Goal: Task Accomplishment & Management: Use online tool/utility

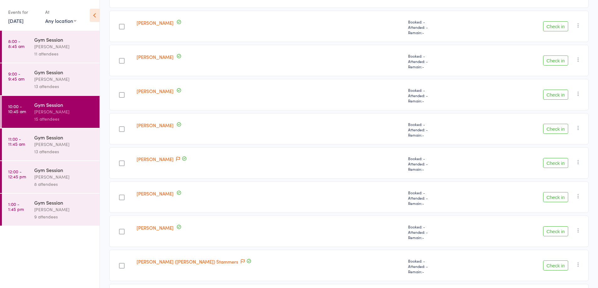
scroll to position [166, 0]
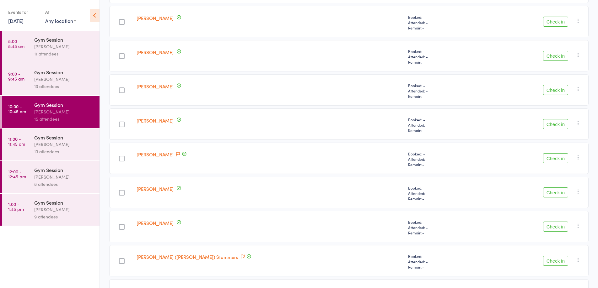
click at [66, 146] on div "[PERSON_NAME]" at bounding box center [64, 144] width 60 height 7
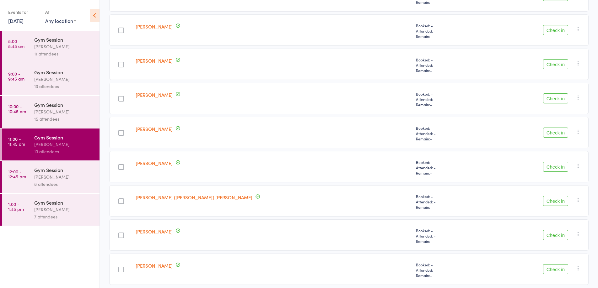
scroll to position [285, 0]
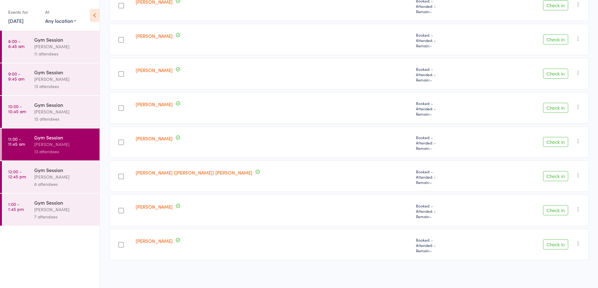
click at [554, 177] on button "Check in" at bounding box center [555, 176] width 25 height 10
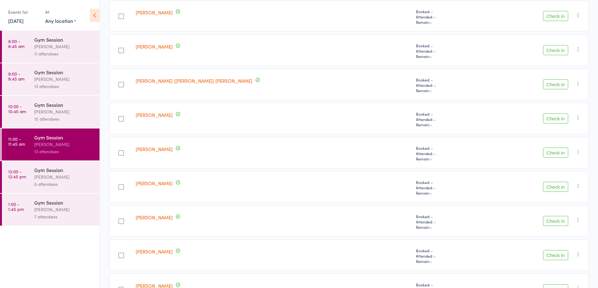
scroll to position [135, 0]
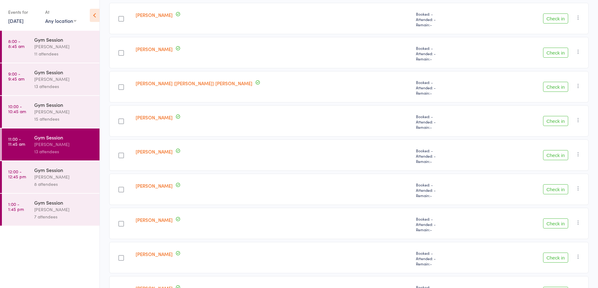
click at [553, 54] on button "Check in" at bounding box center [555, 53] width 25 height 10
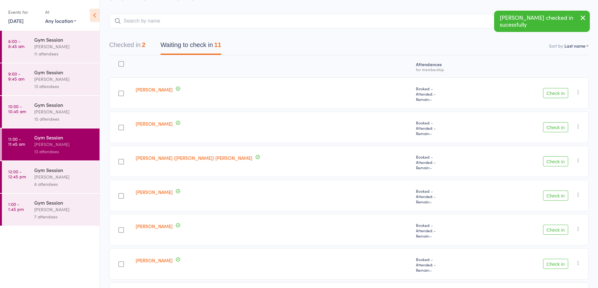
scroll to position [26, 0]
click at [564, 92] on button "Check in" at bounding box center [555, 93] width 25 height 10
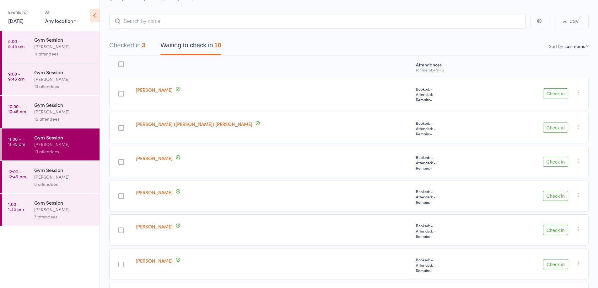
click at [555, 130] on button "Check in" at bounding box center [555, 128] width 25 height 10
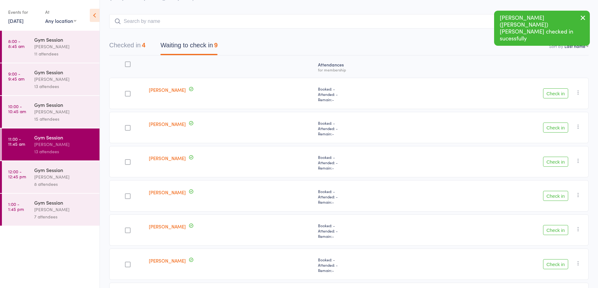
click at [557, 130] on button "Check in" at bounding box center [555, 128] width 25 height 10
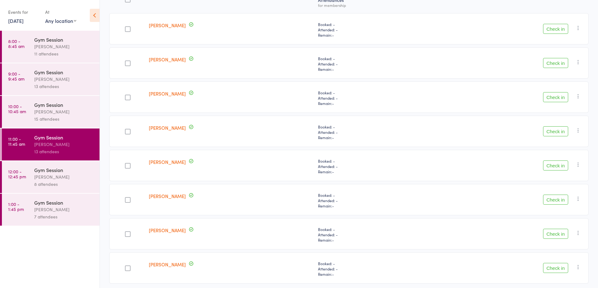
scroll to position [114, 0]
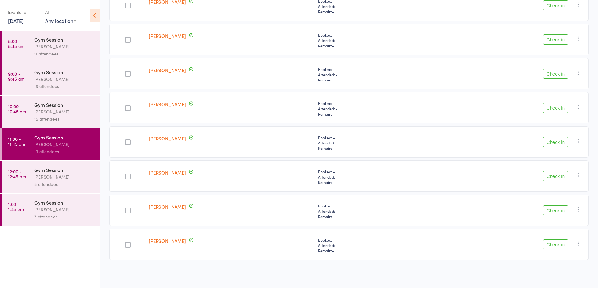
click at [556, 245] on button "Check in" at bounding box center [555, 245] width 25 height 10
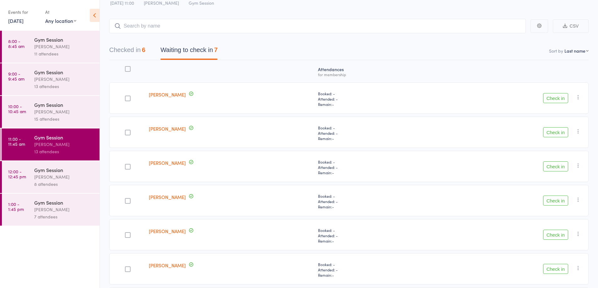
scroll to position [80, 0]
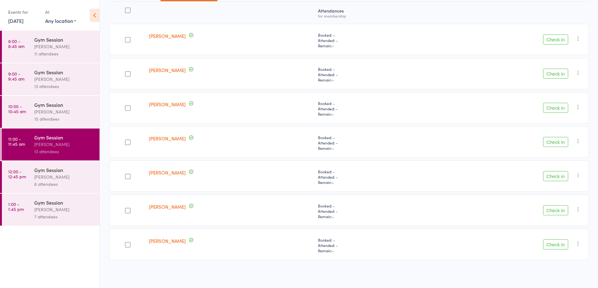
click at [553, 177] on button "Check in" at bounding box center [555, 176] width 25 height 10
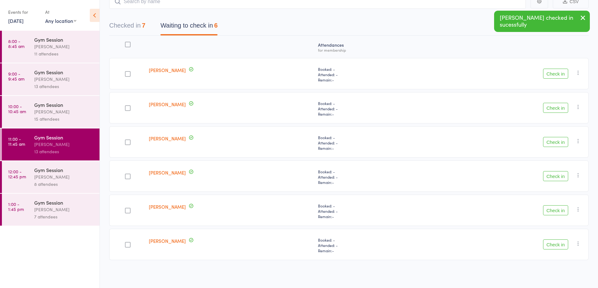
click at [557, 210] on button "Check in" at bounding box center [555, 210] width 25 height 10
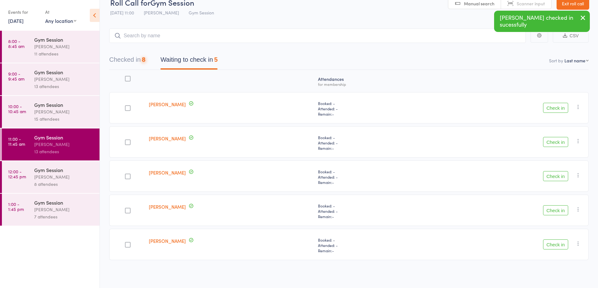
scroll to position [12, 0]
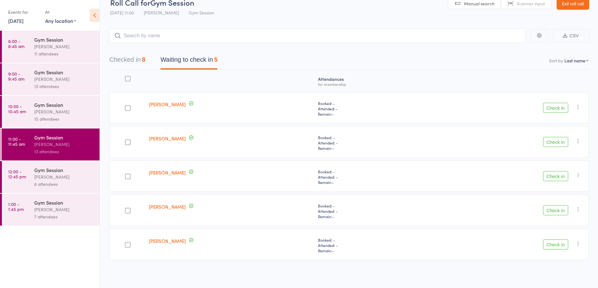
click at [554, 110] on button "Check in" at bounding box center [555, 108] width 25 height 10
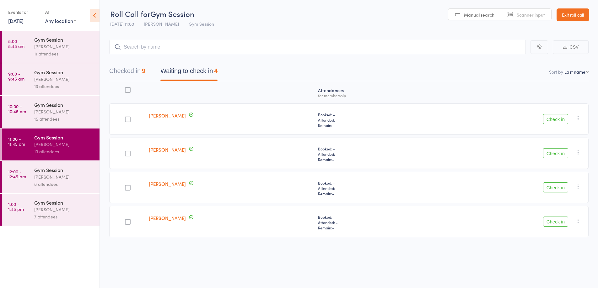
click at [552, 155] on button "Check in" at bounding box center [555, 153] width 25 height 10
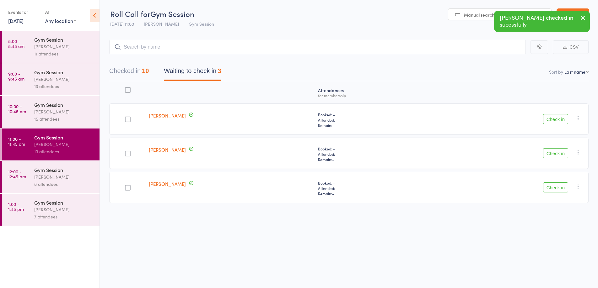
drag, startPoint x: 552, startPoint y: 155, endPoint x: 548, endPoint y: 156, distance: 4.8
click at [548, 156] on button "Check in" at bounding box center [555, 153] width 25 height 10
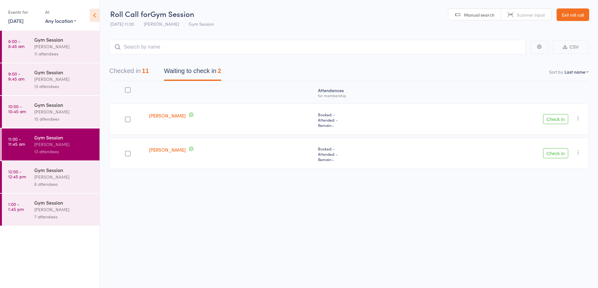
click at [555, 120] on button "Check in" at bounding box center [555, 119] width 25 height 10
click at [576, 121] on icon "button" at bounding box center [578, 118] width 6 height 6
click at [561, 183] on li "Mark absent" at bounding box center [556, 181] width 52 height 8
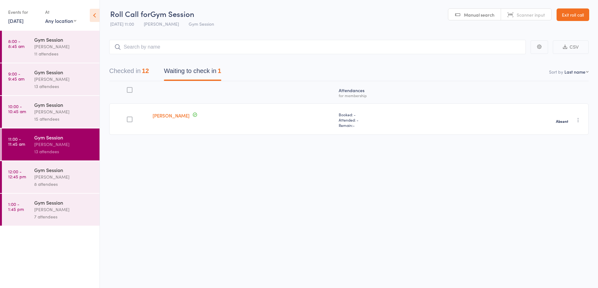
click at [72, 115] on div "[PERSON_NAME]" at bounding box center [64, 111] width 60 height 7
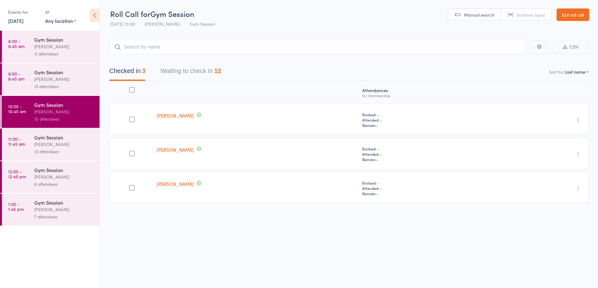
click at [205, 74] on button "Waiting to check in 12" at bounding box center [190, 72] width 61 height 17
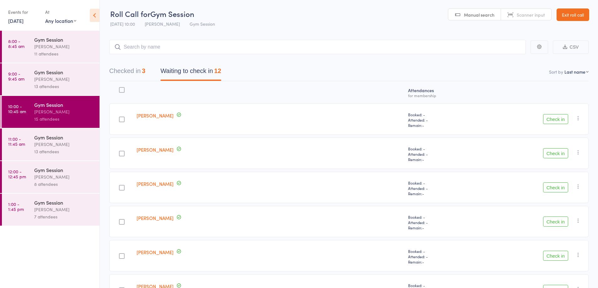
click at [556, 117] on button "Check in" at bounding box center [555, 119] width 25 height 10
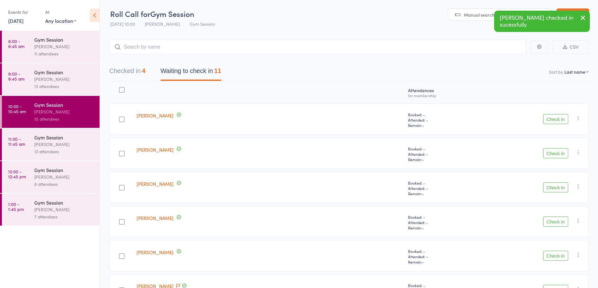
click at [553, 118] on button "Check in" at bounding box center [555, 119] width 25 height 10
click at [554, 119] on button "Check in" at bounding box center [555, 119] width 25 height 10
click at [556, 122] on button "Check in" at bounding box center [555, 119] width 25 height 10
click at [557, 120] on button "Check in" at bounding box center [555, 119] width 25 height 10
click at [555, 120] on button "Check in" at bounding box center [555, 119] width 25 height 10
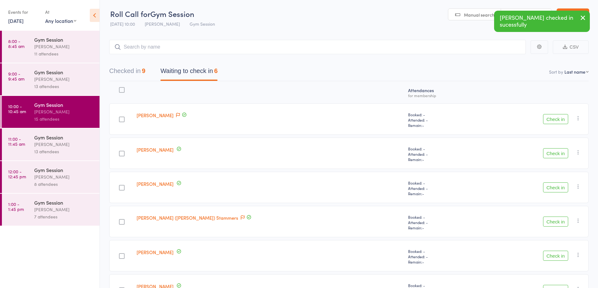
click at [579, 118] on icon "button" at bounding box center [578, 118] width 6 height 6
click at [557, 180] on li "Mark absent" at bounding box center [556, 181] width 52 height 8
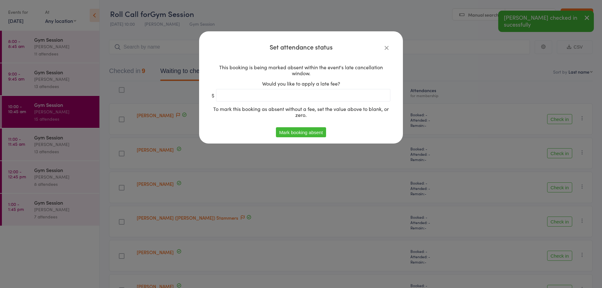
click at [311, 135] on button "Mark booking absent" at bounding box center [301, 132] width 50 height 10
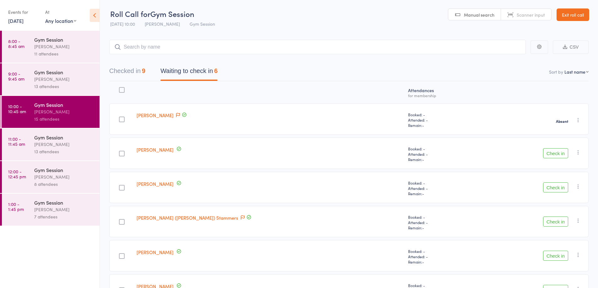
click at [581, 152] on icon "button" at bounding box center [578, 152] width 6 height 6
click at [565, 216] on li "Mark absent" at bounding box center [556, 215] width 52 height 8
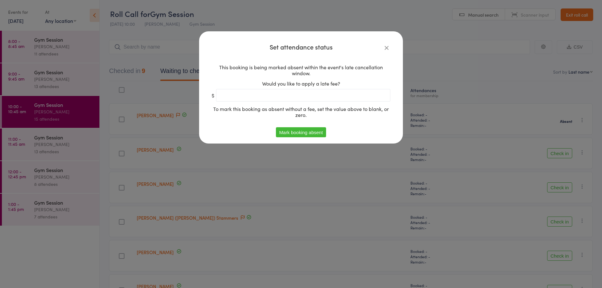
click at [311, 135] on button "Mark booking absent" at bounding box center [301, 132] width 50 height 10
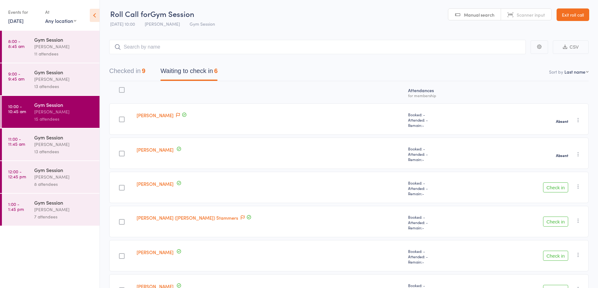
click at [557, 189] on button "Check in" at bounding box center [555, 188] width 25 height 10
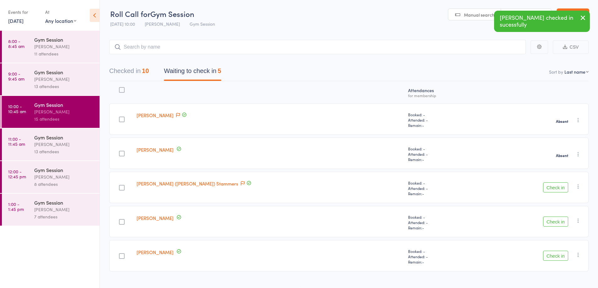
click at [555, 188] on button "Check in" at bounding box center [555, 188] width 25 height 10
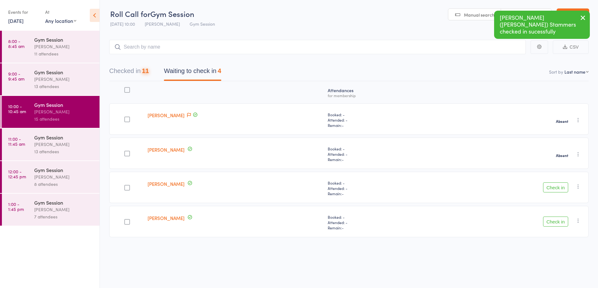
click at [558, 189] on button "Check in" at bounding box center [555, 188] width 25 height 10
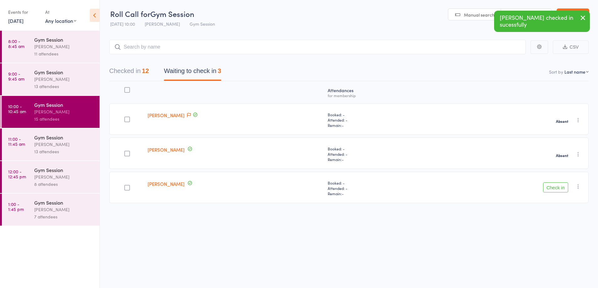
click at [557, 187] on button "Check in" at bounding box center [555, 188] width 25 height 10
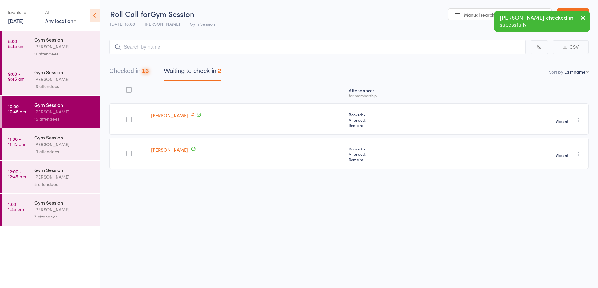
click at [91, 143] on div "[PERSON_NAME]" at bounding box center [64, 144] width 60 height 7
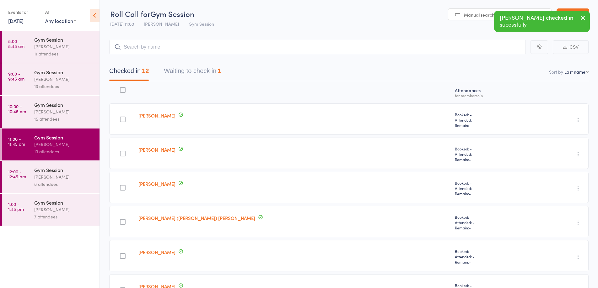
click at [217, 73] on button "Waiting to check in 1" at bounding box center [192, 72] width 57 height 17
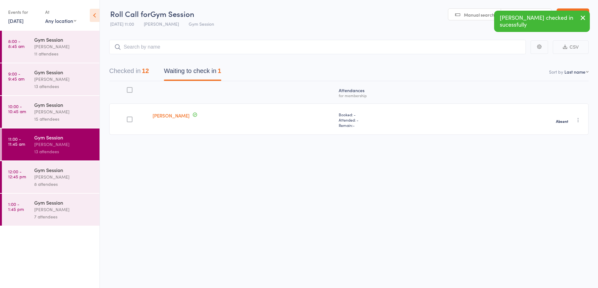
click at [72, 84] on div "13 attendees" at bounding box center [64, 86] width 60 height 7
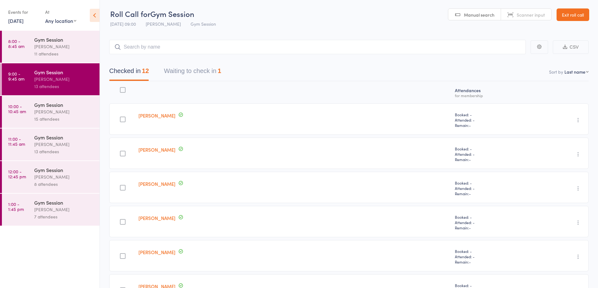
click at [201, 67] on button "Waiting to check in 1" at bounding box center [192, 72] width 57 height 17
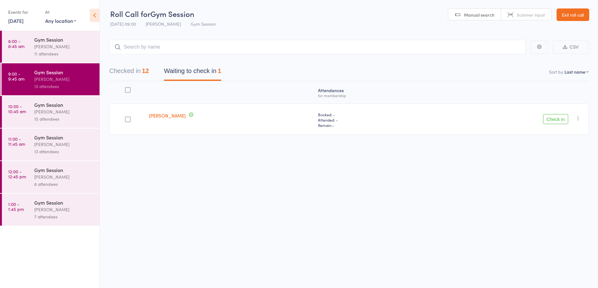
click at [557, 121] on button "Check in" at bounding box center [555, 119] width 25 height 10
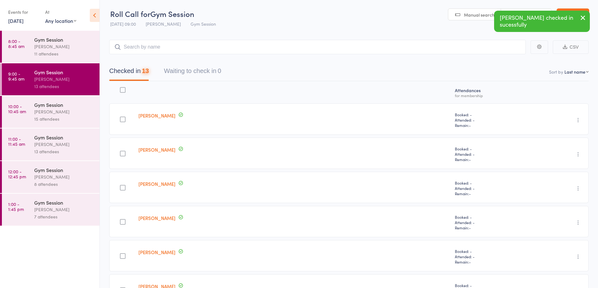
click at [75, 52] on div "11 attendees" at bounding box center [64, 53] width 60 height 7
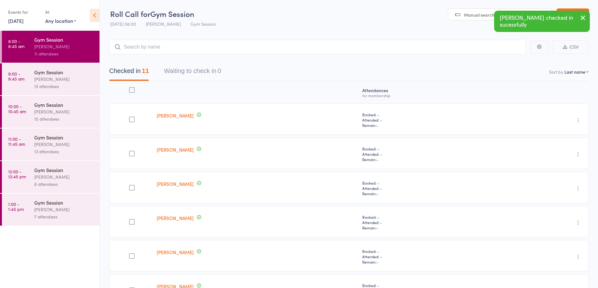
click at [66, 179] on div "[PERSON_NAME]" at bounding box center [64, 176] width 60 height 7
